Goal: Task Accomplishment & Management: Use online tool/utility

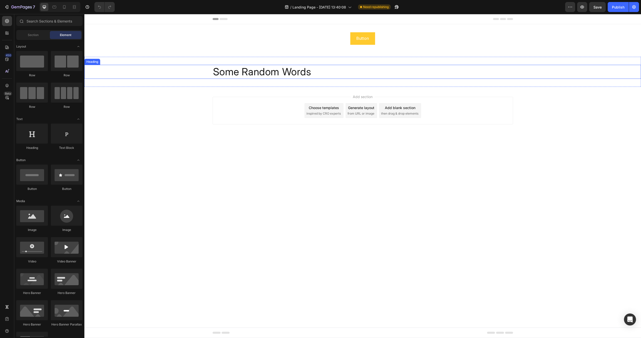
click at [244, 72] on h2 "some random words" at bounding box center [362, 72] width 300 height 14
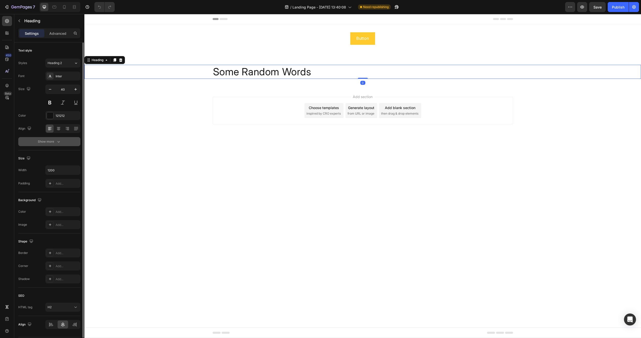
click at [65, 138] on button "Show more" at bounding box center [49, 141] width 62 height 9
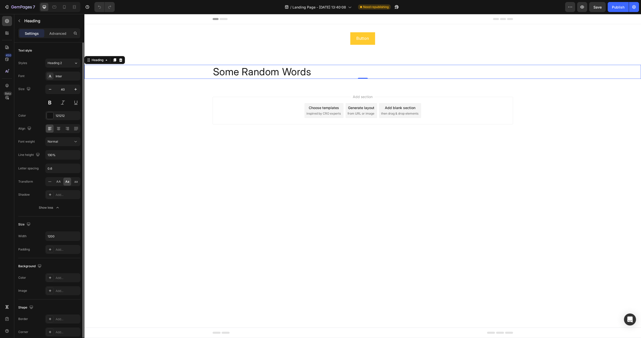
click at [65, 183] on span "Aa" at bounding box center [67, 181] width 4 height 5
click at [50, 181] on icon at bounding box center [49, 181] width 5 height 5
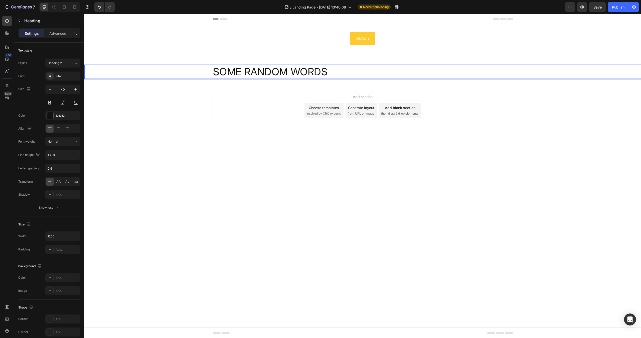
click at [273, 75] on h2 "SOME RANDOM WORDS" at bounding box center [362, 72] width 300 height 14
click at [273, 75] on p "SOME RANDOM WORDS" at bounding box center [362, 71] width 299 height 13
click at [602, 8] on button "Save" at bounding box center [597, 7] width 17 height 10
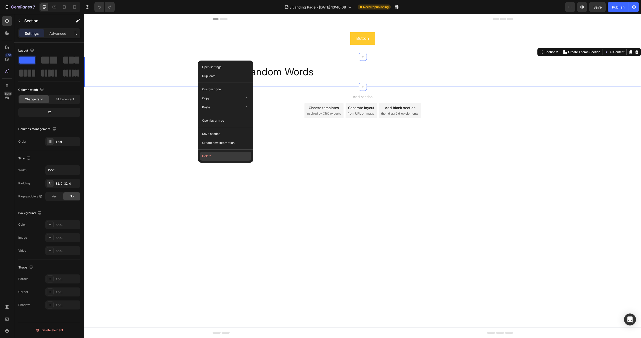
click at [215, 155] on button "Delete" at bounding box center [225, 156] width 51 height 9
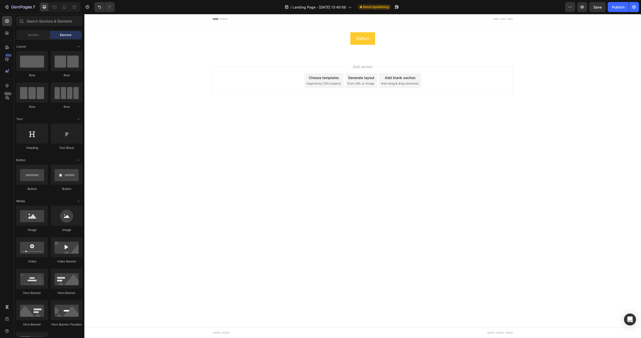
click at [297, 113] on div "Add section Choose templates inspired by CRO experts Generate layout from URL o…" at bounding box center [362, 88] width 556 height 62
